Goal: Information Seeking & Learning: Learn about a topic

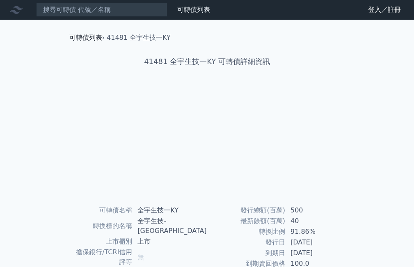
click at [89, 39] on link "可轉債列表" at bounding box center [85, 38] width 33 height 8
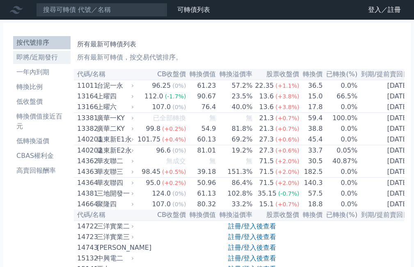
click at [39, 54] on li "即將/近期發行" at bounding box center [42, 58] width 58 height 10
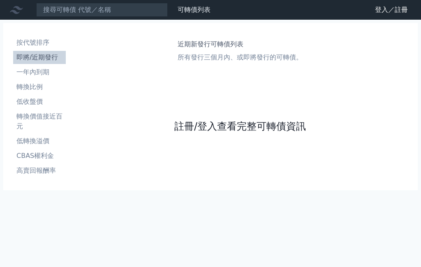
click at [212, 127] on link "註冊/登入查看完整可轉債資訊" at bounding box center [239, 126] width 131 height 13
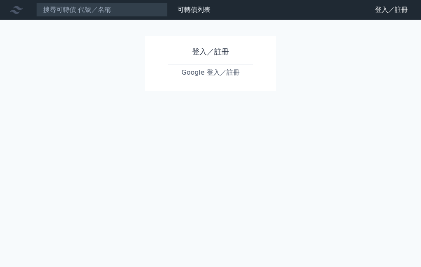
click at [218, 74] on link "Google 登入／註冊" at bounding box center [210, 72] width 85 height 17
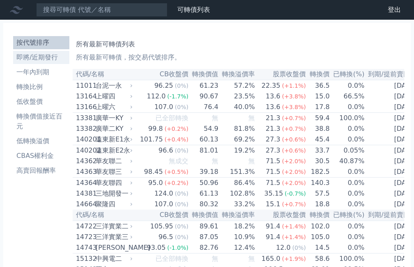
click at [37, 58] on li "即將/近期發行" at bounding box center [41, 58] width 56 height 10
